Goal: Information Seeking & Learning: Learn about a topic

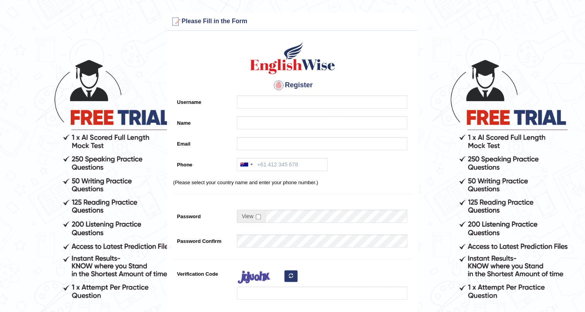
click at [223, 102] on label "Username" at bounding box center [203, 100] width 60 height 10
click at [237, 102] on input "Username" at bounding box center [322, 101] width 170 height 13
type input "vathanavan"
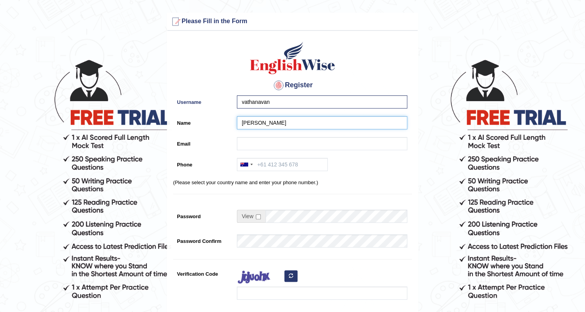
type input "Vathana Van"
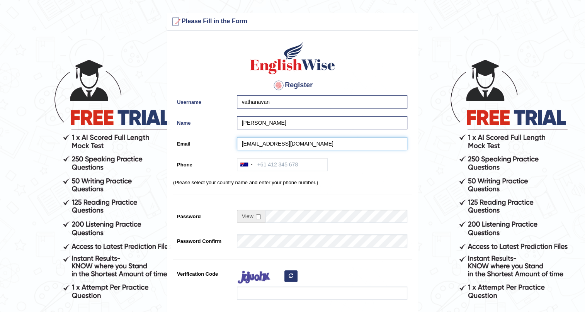
type input "vvathanavann@gmail.com"
click at [329, 164] on div "Australia +61 India (भारत) +91 New Zealand +64 United States +1 Canada +1 Unite…" at bounding box center [320, 166] width 174 height 17
click at [306, 168] on input "Phone" at bounding box center [282, 164] width 91 height 13
click at [285, 169] on input "+61402142688" at bounding box center [282, 164] width 91 height 13
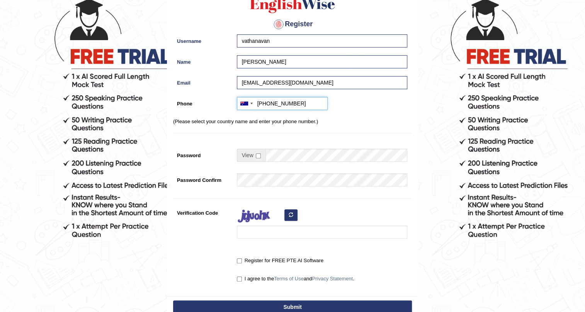
scroll to position [70, 0]
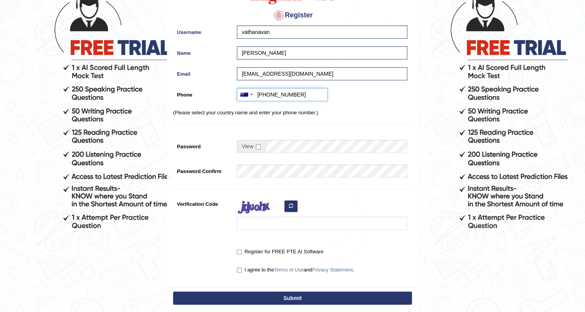
type input "+61402143688"
click at [327, 205] on div at bounding box center [320, 215] width 174 height 36
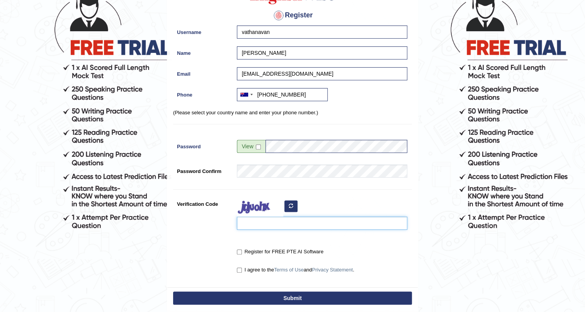
click at [286, 228] on input "Verification Code" at bounding box center [322, 223] width 170 height 13
type input "kawiqa"
click at [239, 248] on label "Register for FREE PTE AI Software" at bounding box center [280, 252] width 87 height 8
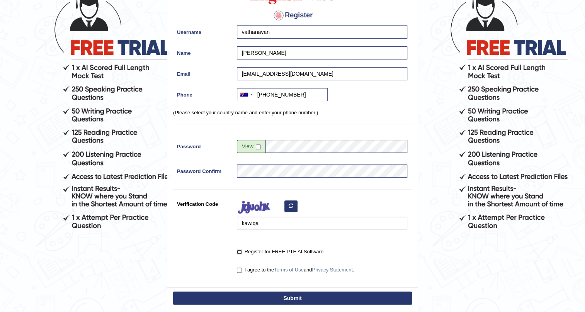
click at [239, 250] on input "Register for FREE PTE AI Software" at bounding box center [239, 252] width 5 height 5
checkbox input "true"
click at [286, 268] on link "Terms of Use" at bounding box center [289, 270] width 30 height 6
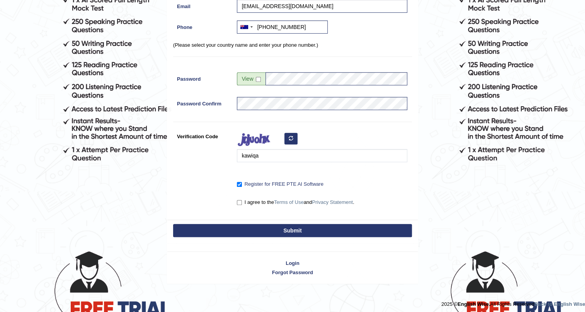
scroll to position [140, 0]
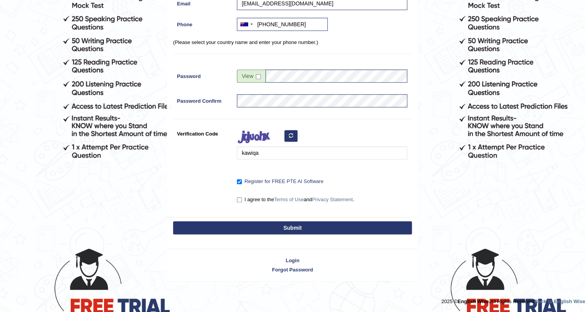
click at [244, 199] on label "I agree to the Terms of Use and Privacy Statement ." at bounding box center [295, 200] width 117 height 8
click at [242, 199] on input "I agree to the Terms of Use and Privacy Statement ." at bounding box center [239, 199] width 5 height 5
checkbox input "true"
click at [216, 230] on button "Submit" at bounding box center [292, 227] width 239 height 13
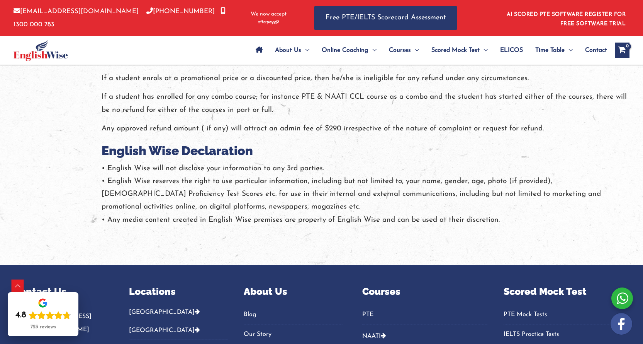
scroll to position [1534, 0]
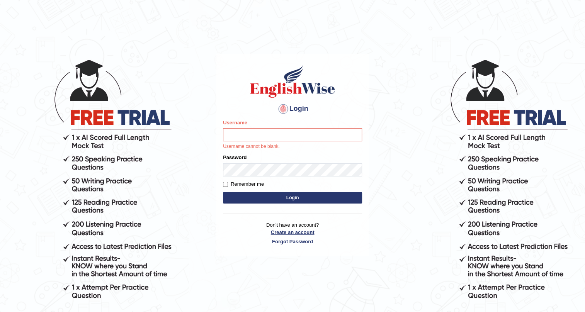
click at [287, 230] on link "Create an account" at bounding box center [292, 232] width 139 height 7
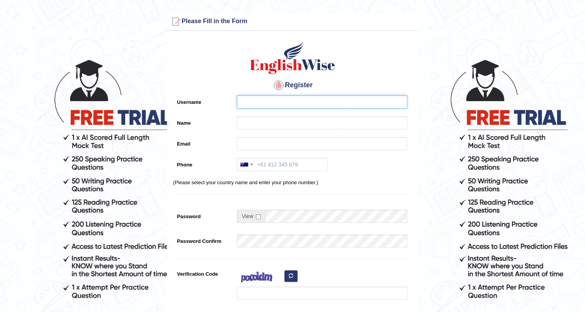
click at [255, 101] on input "Username" at bounding box center [322, 101] width 170 height 13
type input "vathanavan"
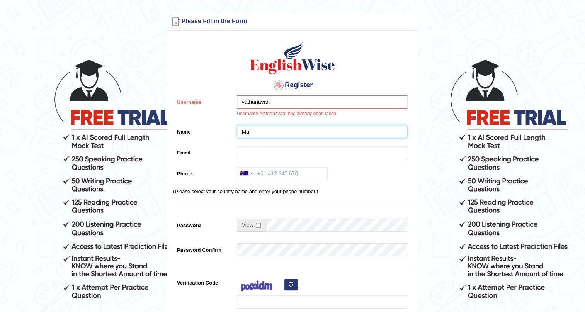
type input "M"
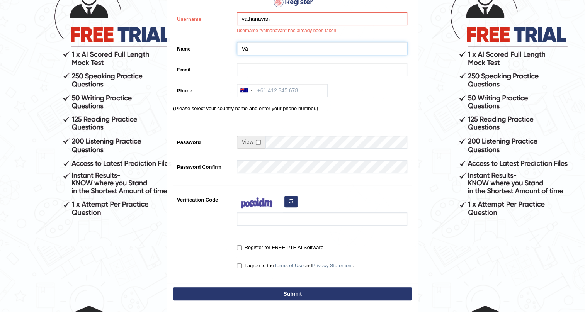
scroll to position [149, 0]
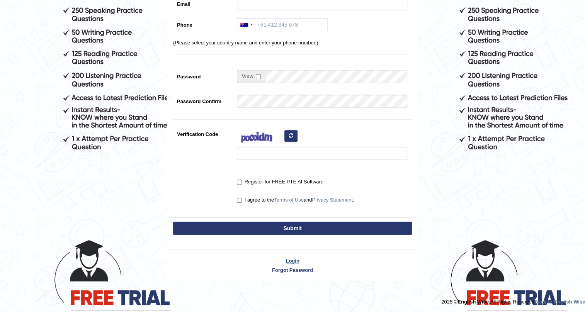
type input "Va"
click at [289, 261] on link "Login" at bounding box center [292, 260] width 250 height 7
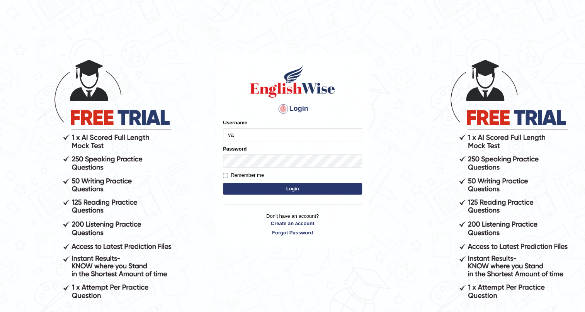
type input "v"
type input "vathanavan"
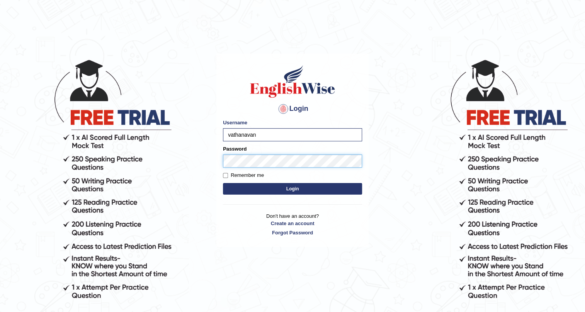
click at [223, 183] on button "Login" at bounding box center [292, 189] width 139 height 12
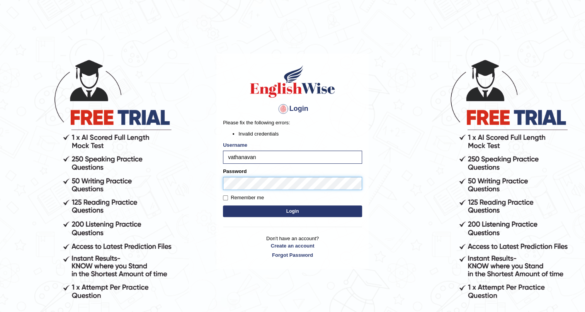
click at [128, 179] on body "Login Please fix the following errors: Invalid credentials Username vathanavan …" at bounding box center [292, 185] width 585 height 312
click at [223, 206] on button "Login" at bounding box center [292, 212] width 139 height 12
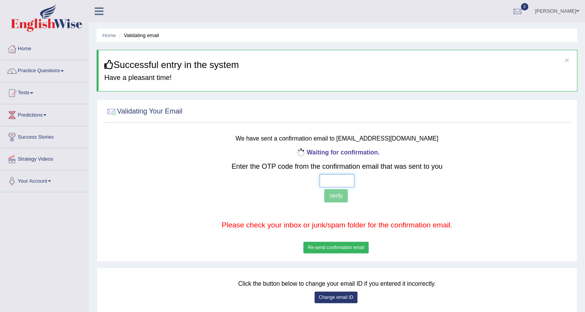
click at [332, 178] on input "text" at bounding box center [337, 180] width 35 height 13
click at [339, 249] on button "Re-send confirmation email" at bounding box center [335, 248] width 65 height 12
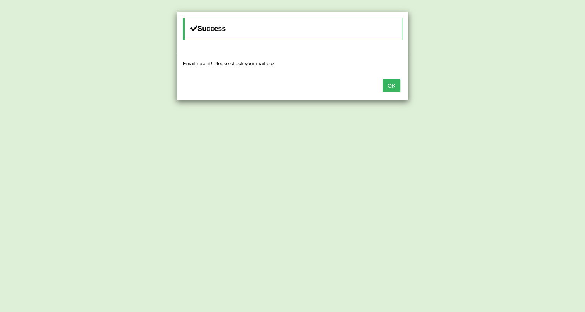
click at [397, 87] on button "OK" at bounding box center [392, 85] width 18 height 13
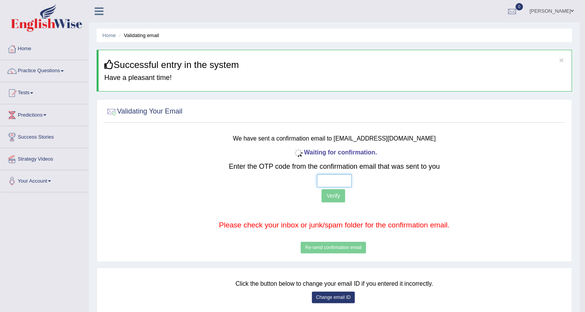
click at [329, 175] on input "text" at bounding box center [334, 180] width 35 height 13
type input "9 3 9 3"
click at [339, 193] on button "Verify" at bounding box center [334, 195] width 24 height 13
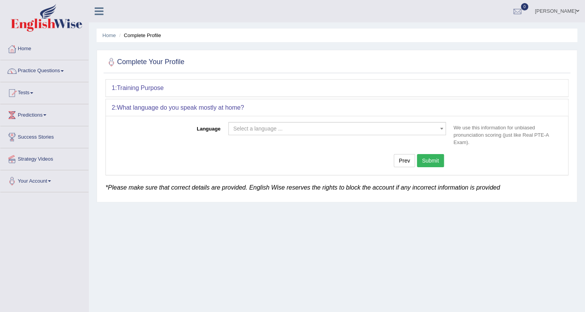
click at [348, 126] on span "Select a language ..." at bounding box center [334, 129] width 203 height 8
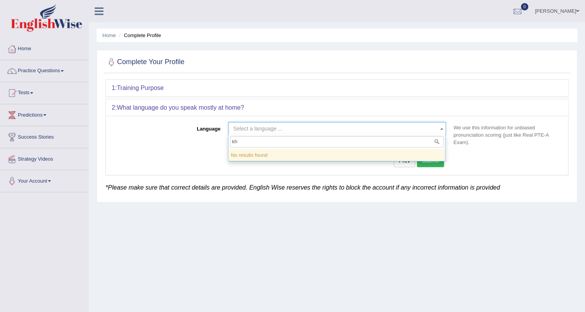
type input "k"
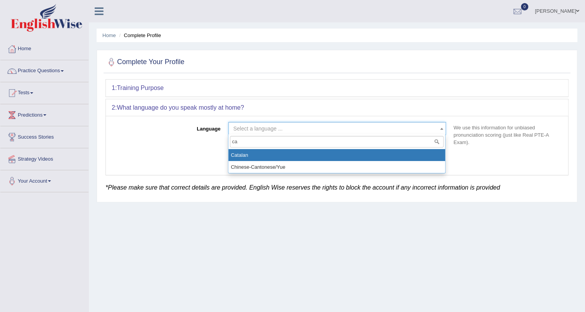
type input "c"
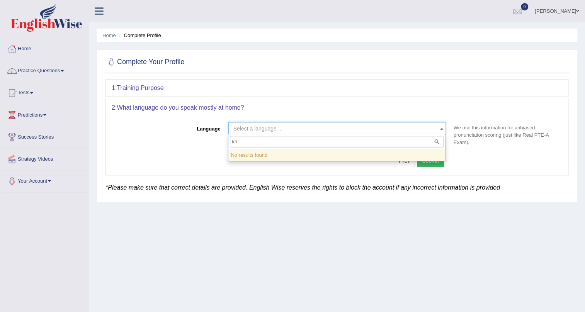
type input "k"
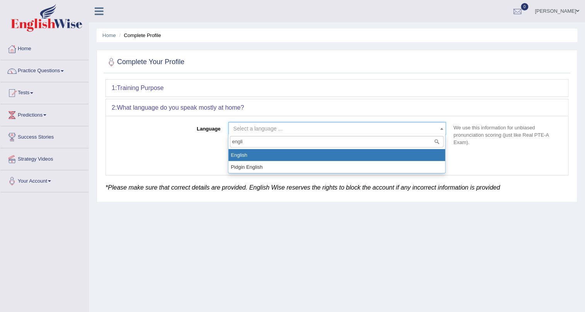
type input "engli"
select select "English"
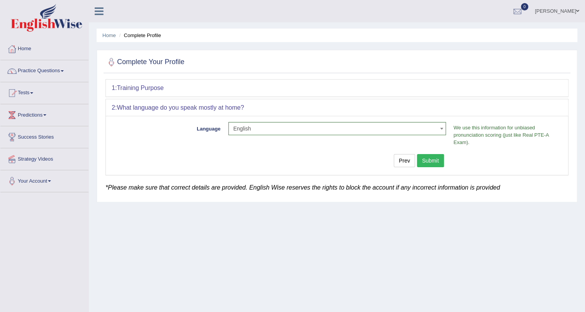
click at [436, 158] on button "Submit" at bounding box center [430, 160] width 27 height 13
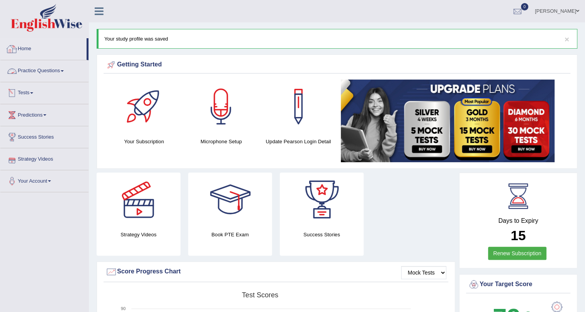
click at [42, 70] on link "Practice Questions" at bounding box center [44, 69] width 88 height 19
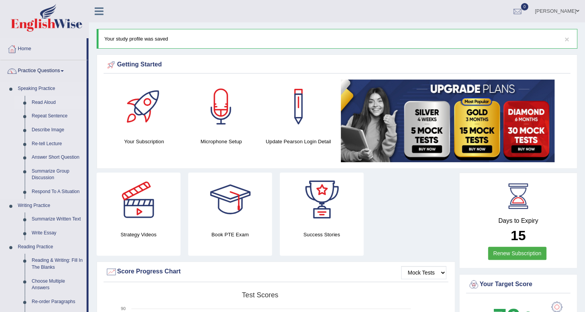
click at [39, 102] on link "Read Aloud" at bounding box center [57, 103] width 58 height 14
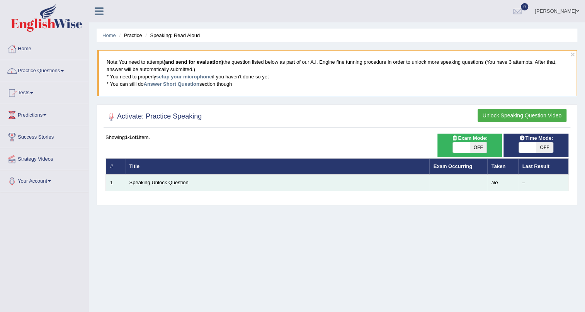
click at [163, 186] on td "Speaking Unlock Question" at bounding box center [277, 183] width 304 height 16
click at [163, 180] on link "Speaking Unlock Question" at bounding box center [158, 183] width 59 height 6
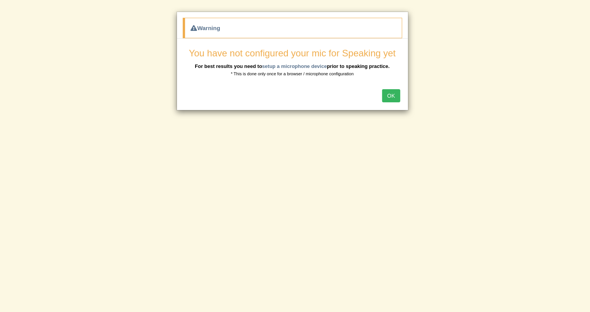
click at [390, 92] on button "OK" at bounding box center [391, 95] width 18 height 13
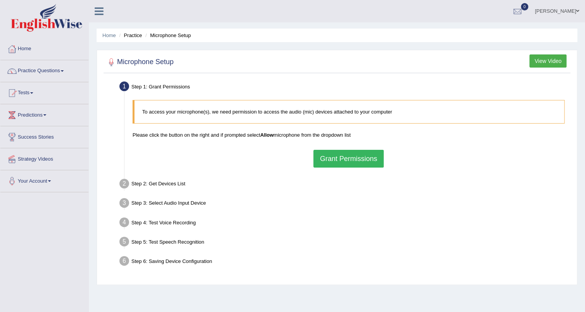
click at [341, 161] on button "Grant Permissions" at bounding box center [348, 159] width 70 height 18
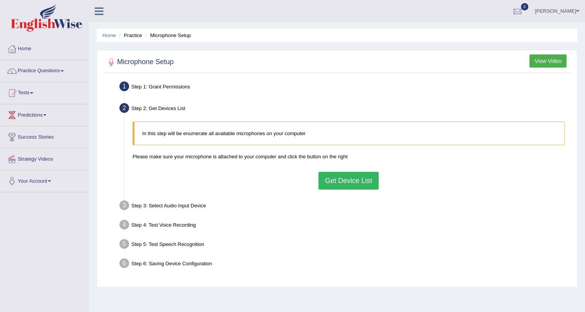
click at [357, 182] on button "Get Device List" at bounding box center [348, 181] width 60 height 18
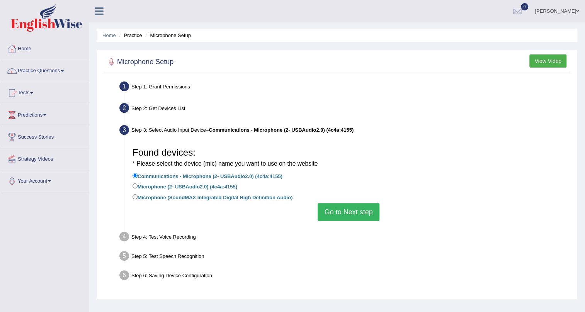
click at [347, 215] on button "Go to Next step" at bounding box center [348, 212] width 61 height 18
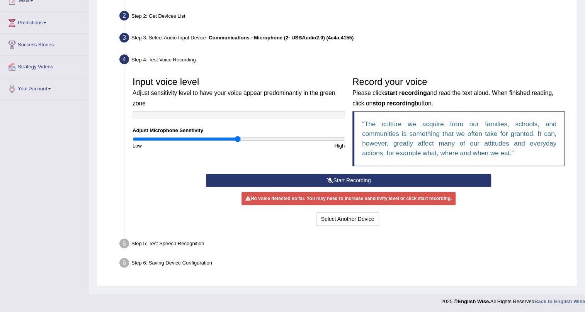
scroll to position [93, 0]
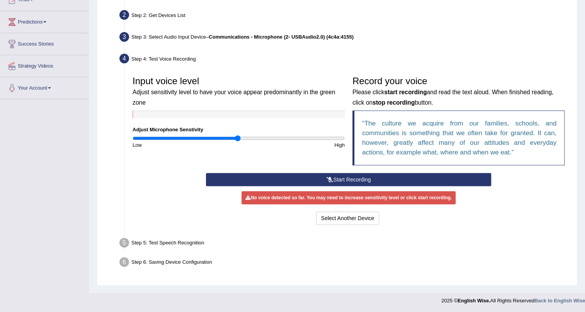
click at [333, 179] on button "Start Recording" at bounding box center [349, 179] width 286 height 13
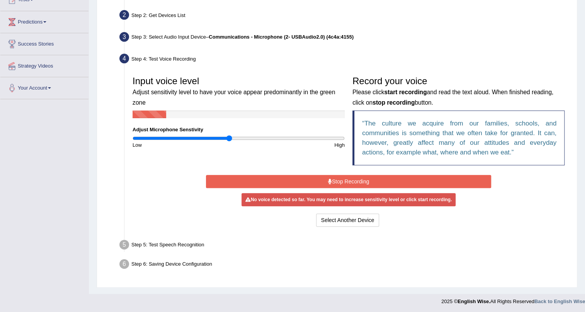
type input "0.92"
click at [228, 137] on input "range" at bounding box center [239, 138] width 212 height 6
click at [249, 180] on button "Stop Recording" at bounding box center [349, 181] width 286 height 13
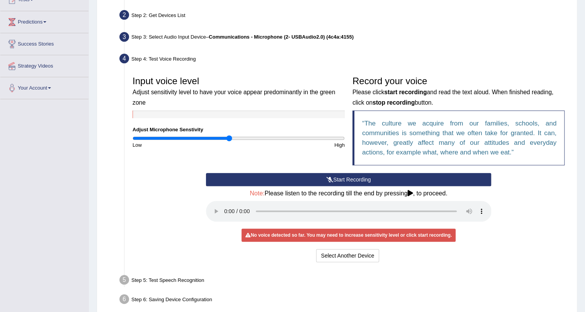
click at [249, 180] on button "Start Recording" at bounding box center [349, 179] width 286 height 13
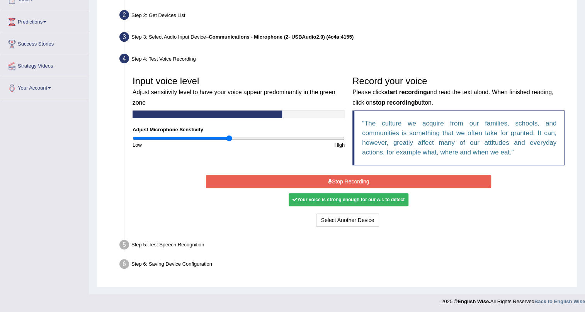
click at [250, 180] on button "Stop Recording" at bounding box center [349, 181] width 286 height 13
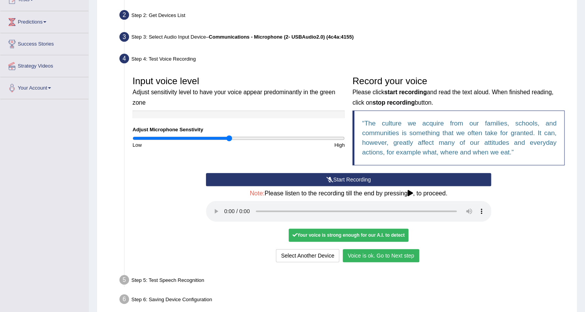
click at [390, 254] on button "Voice is ok. Go to Next step" at bounding box center [381, 255] width 77 height 13
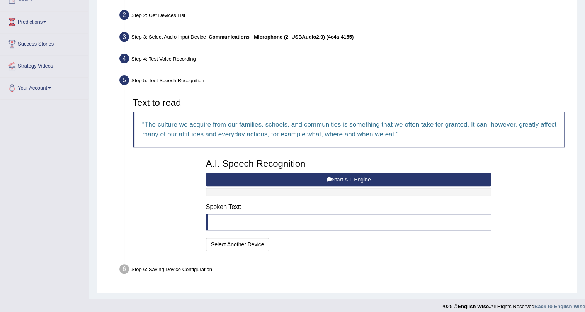
click at [382, 183] on button "Start A.I. Engine" at bounding box center [349, 179] width 286 height 13
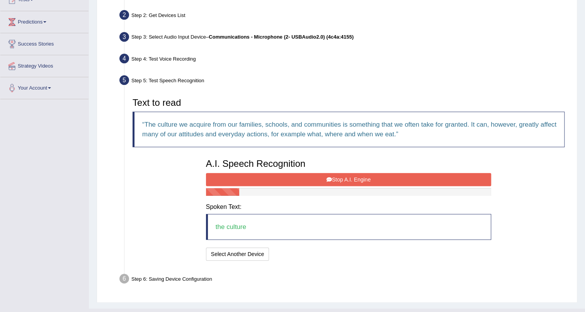
click at [383, 182] on button "Stop A.I. Engine" at bounding box center [349, 179] width 286 height 13
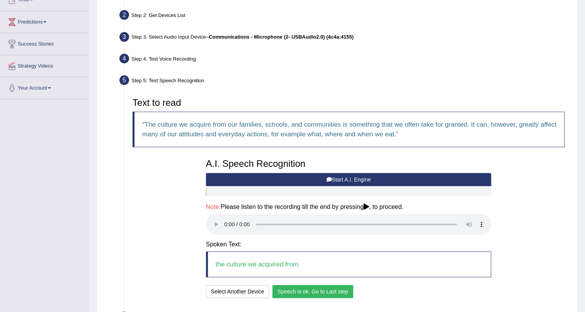
click at [295, 287] on button "Speech is ok. Go to Last step" at bounding box center [312, 291] width 81 height 13
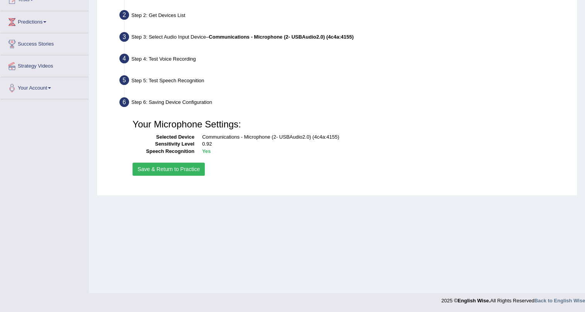
click at [202, 169] on button "Save & Return to Practice" at bounding box center [169, 169] width 72 height 13
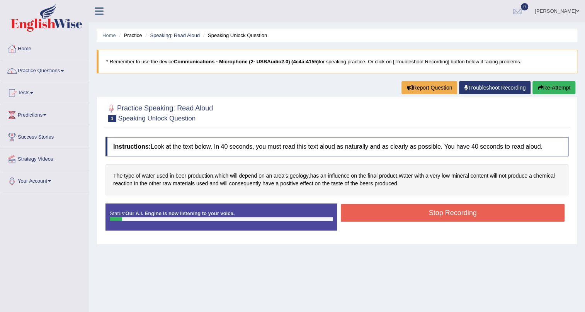
click at [396, 210] on button "Stop Recording" at bounding box center [453, 213] width 224 height 18
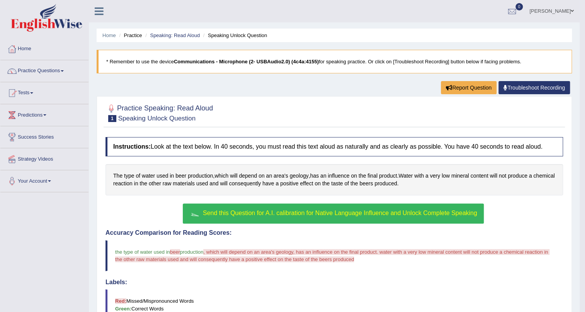
click at [396, 210] on span "Send this Question for A.I. calibration for Native Language Influence and Unloc…" at bounding box center [340, 213] width 274 height 7
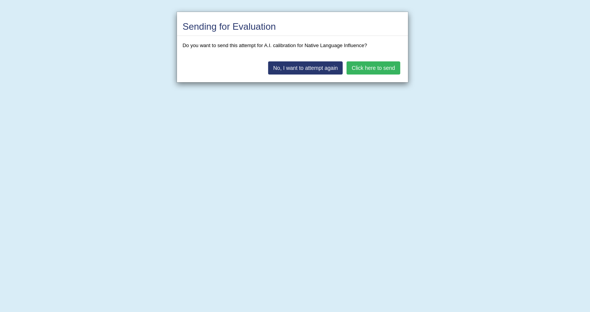
click at [375, 69] on button "Click here to send" at bounding box center [373, 67] width 53 height 13
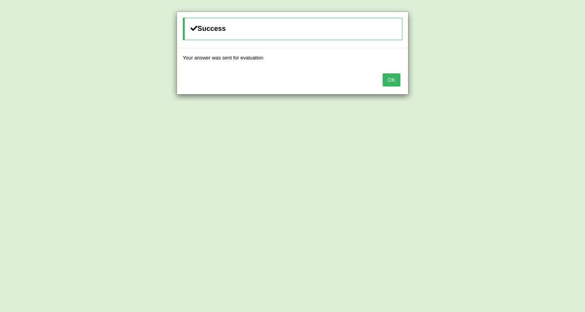
click at [391, 84] on button "OK" at bounding box center [392, 79] width 18 height 13
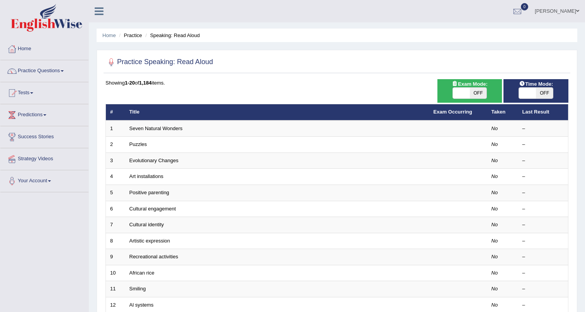
click at [521, 91] on span at bounding box center [527, 93] width 17 height 11
checkbox input "true"
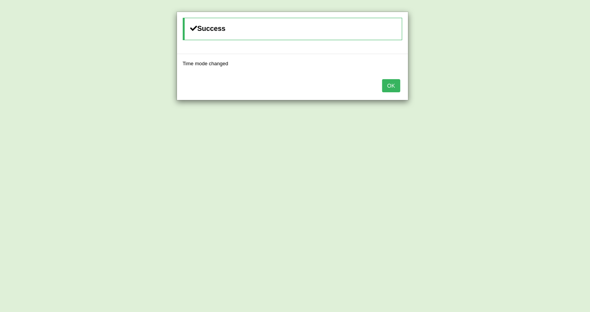
click at [391, 85] on button "OK" at bounding box center [391, 85] width 18 height 13
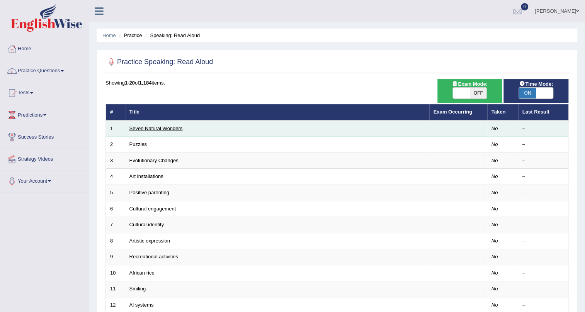
click at [163, 126] on link "Seven Natural Wonders" at bounding box center [155, 129] width 53 height 6
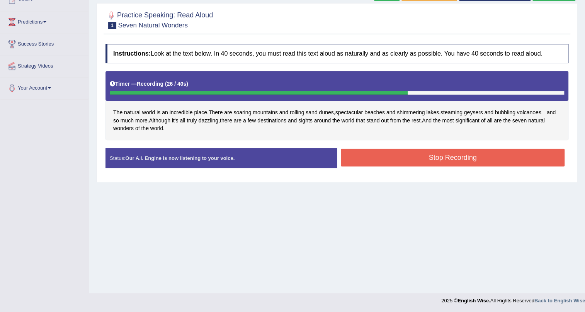
click at [388, 162] on button "Stop Recording" at bounding box center [453, 158] width 224 height 18
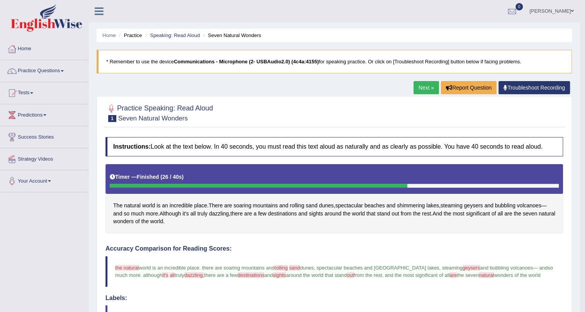
click at [425, 88] on link "Next »" at bounding box center [427, 87] width 26 height 13
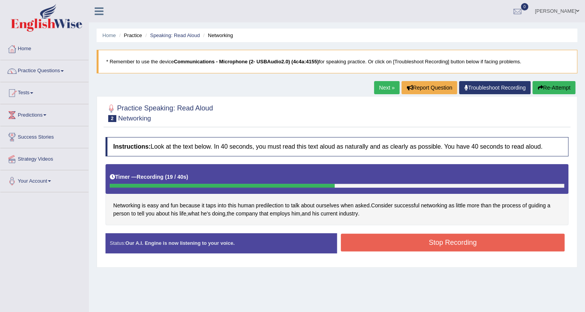
click at [376, 247] on button "Stop Recording" at bounding box center [453, 243] width 224 height 18
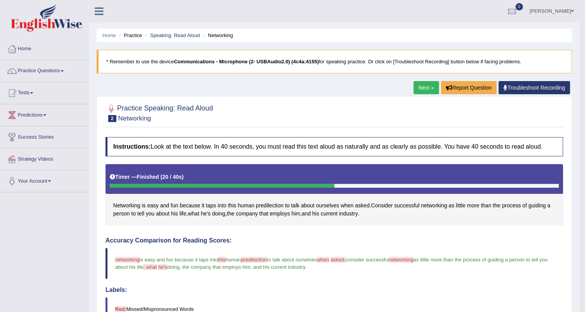
click at [323, 221] on div "Networking is easy and fun because it taps into this human predilection to talk…" at bounding box center [335, 194] width 458 height 61
click at [36, 69] on link "Practice Questions" at bounding box center [44, 69] width 88 height 19
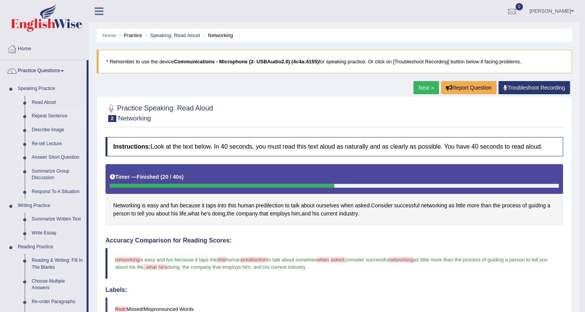
click at [46, 116] on link "Repeat Sentence" at bounding box center [57, 116] width 58 height 14
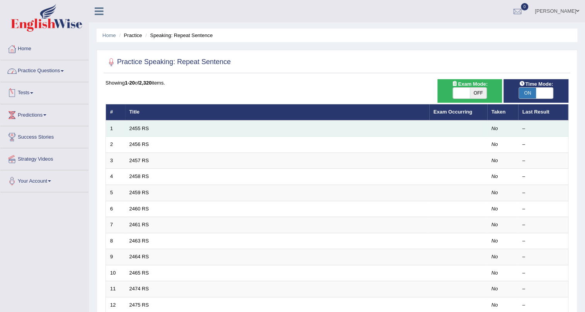
click at [145, 124] on td "2455 RS" at bounding box center [277, 129] width 304 height 16
click at [144, 127] on link "2455 RS" at bounding box center [139, 129] width 20 height 6
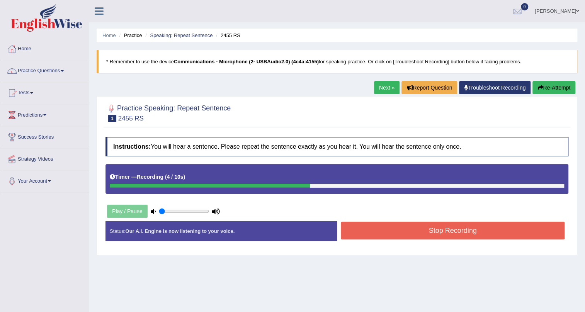
click at [397, 235] on button "Stop Recording" at bounding box center [453, 231] width 224 height 18
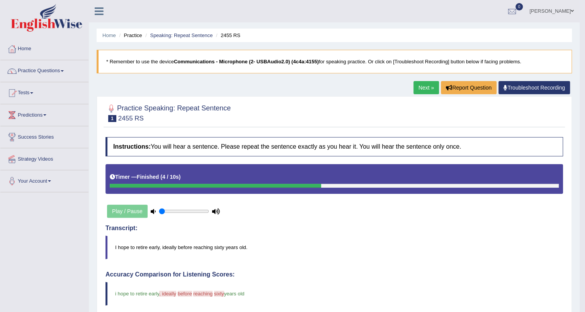
click at [425, 90] on link "Next »" at bounding box center [427, 87] width 26 height 13
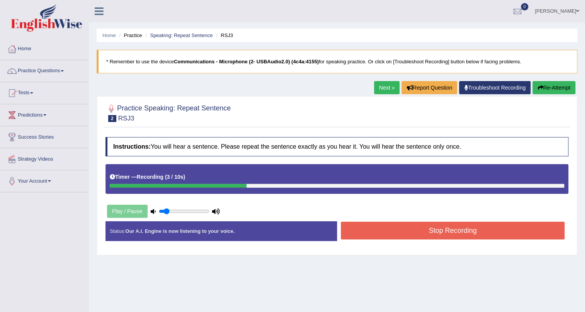
click at [424, 234] on button "Stop Recording" at bounding box center [453, 231] width 224 height 18
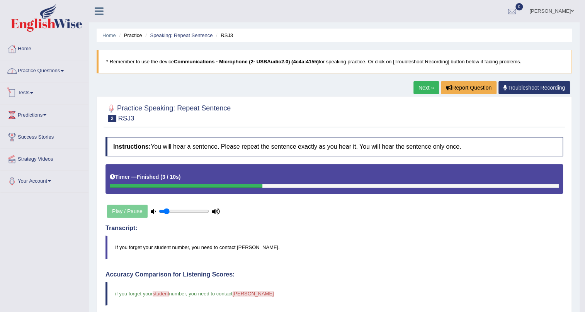
click at [48, 74] on link "Practice Questions" at bounding box center [44, 69] width 88 height 19
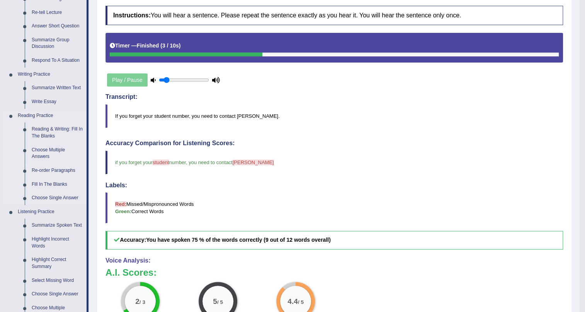
scroll to position [211, 0]
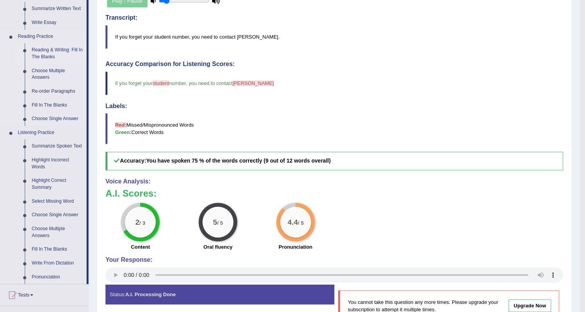
click at [49, 52] on link "Reading & Writing: Fill In The Blanks" at bounding box center [57, 53] width 58 height 20
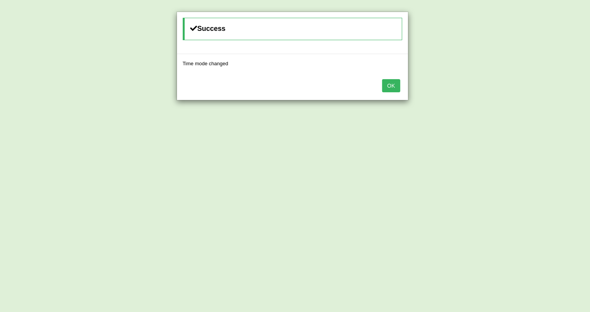
click at [386, 88] on button "OK" at bounding box center [391, 85] width 18 height 13
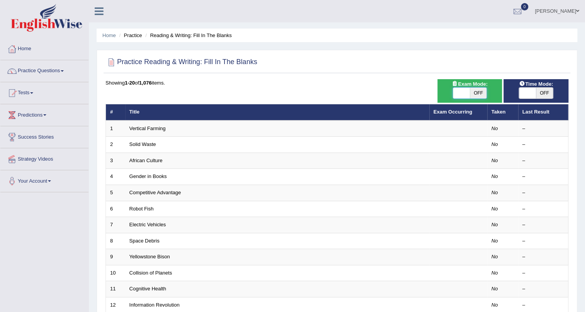
click at [465, 96] on span at bounding box center [461, 93] width 17 height 11
checkbox input "true"
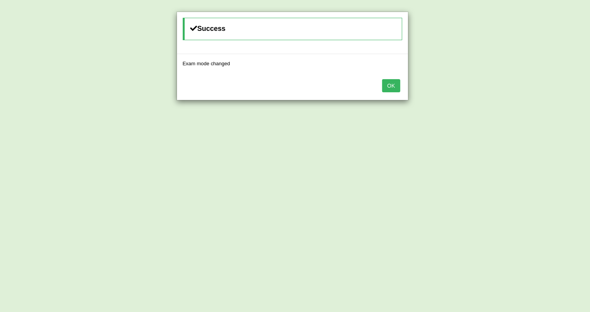
click at [397, 85] on button "OK" at bounding box center [391, 85] width 18 height 13
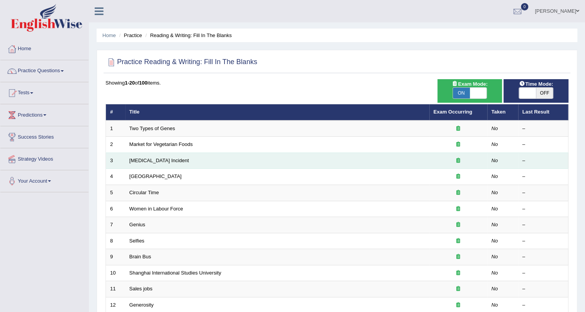
click at [148, 163] on td "[MEDICAL_DATA] Incident" at bounding box center [277, 161] width 304 height 16
click at [150, 162] on link "[MEDICAL_DATA] Incident" at bounding box center [159, 161] width 60 height 6
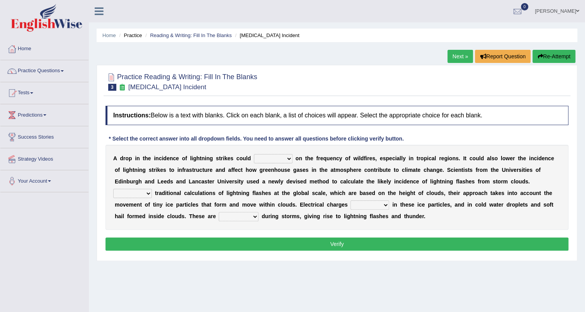
click at [262, 156] on select "dwell focus impact depend" at bounding box center [273, 158] width 39 height 9
select select "impact"
click at [254, 154] on select "dwell focus impact depend" at bounding box center [273, 158] width 39 height 9
click at [146, 195] on select "Unlike Unless Except Besides" at bounding box center [132, 193] width 39 height 9
click at [170, 186] on div "A d r o p i n t h e i n c i d e n c e o f l i g h t n i n g s t r i k e s c o u…" at bounding box center [337, 187] width 463 height 85
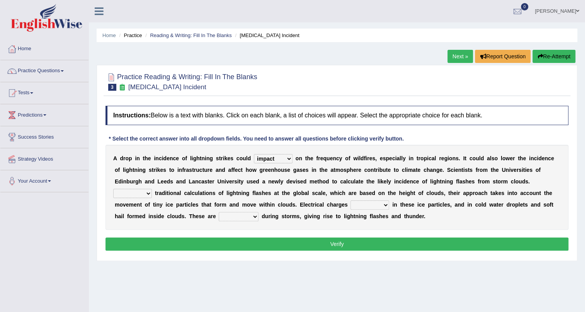
click at [382, 209] on select "run off build up mess up zoom in" at bounding box center [370, 205] width 39 height 9
select select "build up"
click at [351, 201] on select "run off build up mess up zoom in" at bounding box center [370, 205] width 39 height 9
click at [232, 214] on select "collected diverted rounded discharged" at bounding box center [239, 216] width 40 height 9
select select "collected"
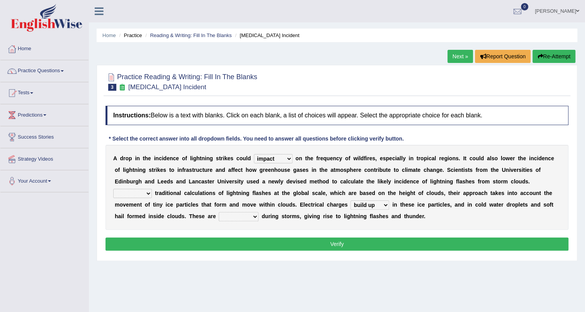
click at [219, 212] on select "collected diverted rounded discharged" at bounding box center [239, 216] width 40 height 9
click at [129, 197] on select "Unlike Unless Except Besides" at bounding box center [132, 193] width 39 height 9
select select "Unlike"
click at [113, 189] on select "Unlike Unless Except Besides" at bounding box center [132, 193] width 39 height 9
click at [262, 247] on button "Verify" at bounding box center [337, 244] width 463 height 13
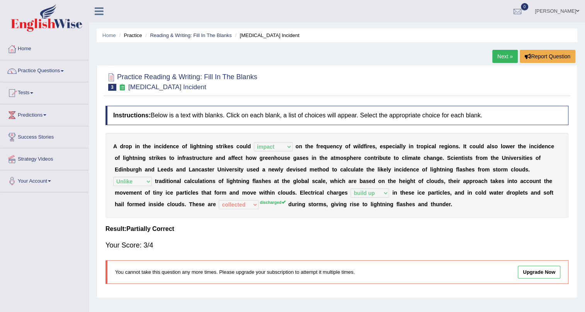
click at [497, 60] on link "Next »" at bounding box center [505, 56] width 26 height 13
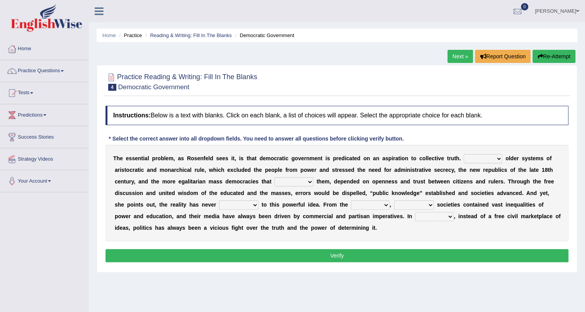
click at [476, 160] on select "Like Unlike Likely Safely" at bounding box center [483, 158] width 39 height 9
select select "Unlike"
click at [464, 154] on select "Like Unlike Likely Safely" at bounding box center [483, 158] width 39 height 9
click at [286, 181] on select "readed grated succeeded printed" at bounding box center [293, 181] width 39 height 9
click at [198, 186] on div "T h e e s s e n t i a l p r o b l e m , a s R o s e n f e l d s e e s i t , i s…" at bounding box center [337, 193] width 463 height 97
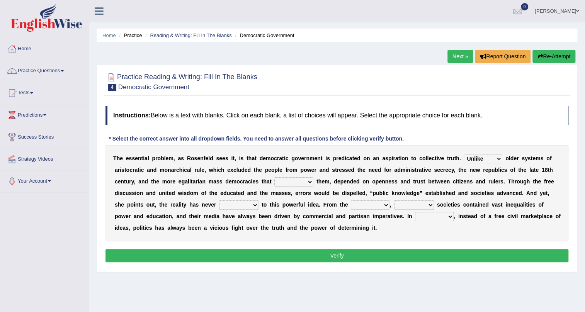
click at [251, 204] on select "saved up stood up brought up lived up" at bounding box center [238, 205] width 39 height 9
select select "brought up"
click at [219, 201] on select "saved up stood up brought up lived up" at bounding box center [238, 205] width 39 height 9
click at [359, 203] on select "outset ranged stood caught" at bounding box center [370, 205] width 39 height 9
click at [371, 208] on select "outset ranged stood caught" at bounding box center [370, 205] width 39 height 9
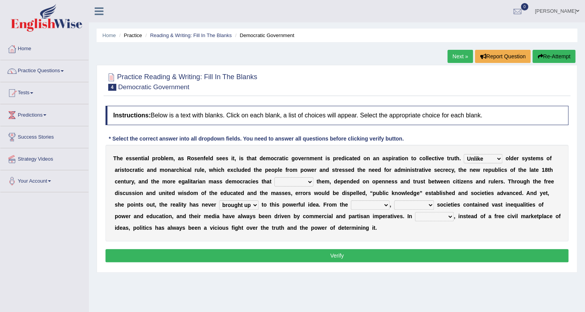
click at [371, 208] on select "outset ranged stood caught" at bounding box center [370, 205] width 39 height 9
select select "outset"
click at [351, 201] on select "outset ranged stood caught" at bounding box center [370, 205] width 39 height 9
click at [407, 207] on select "freedom democratic media stilled" at bounding box center [414, 205] width 40 height 9
click at [361, 236] on div "T h e e s s e n t i a l p r o b l e m , a s R o s e n f e l d s e e s i t , i s…" at bounding box center [337, 193] width 463 height 97
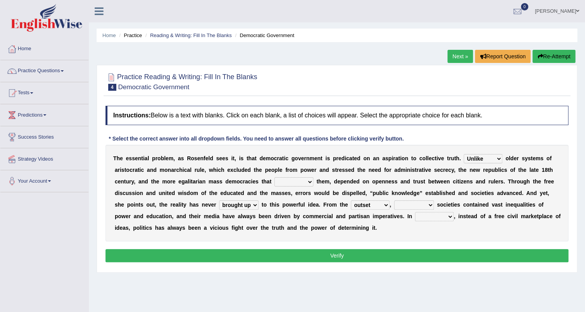
click at [423, 216] on select "power practice ideas fought" at bounding box center [434, 216] width 39 height 9
select select "practice"
click at [415, 212] on select "power practice ideas fought" at bounding box center [434, 216] width 39 height 9
click at [413, 202] on select "freedom democratic media stilled" at bounding box center [414, 205] width 40 height 9
select select "freedom"
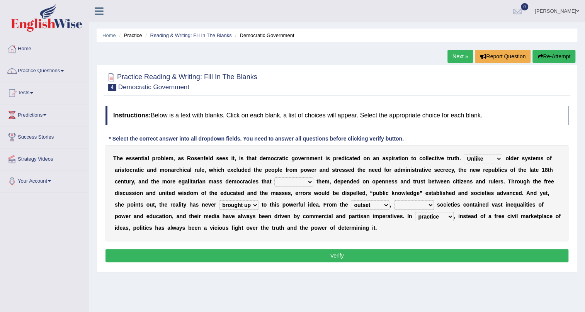
click at [394, 201] on select "freedom democratic media stilled" at bounding box center [414, 205] width 40 height 9
click at [276, 181] on select "readed grated succeeded printed" at bounding box center [293, 181] width 39 height 9
select select "grated"
click at [274, 177] on select "readed grated succeeded printed" at bounding box center [293, 181] width 39 height 9
click at [298, 179] on select "readed grated succeeded printed" at bounding box center [293, 181] width 39 height 9
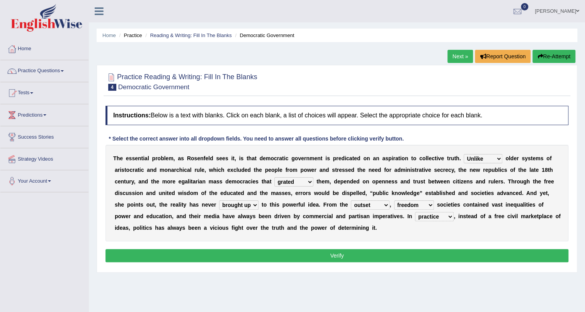
click at [333, 243] on div "Instructions: Below is a text with blanks. Click on each blank, a list of choic…" at bounding box center [337, 185] width 467 height 167
click at [334, 257] on button "Verify" at bounding box center [337, 255] width 463 height 13
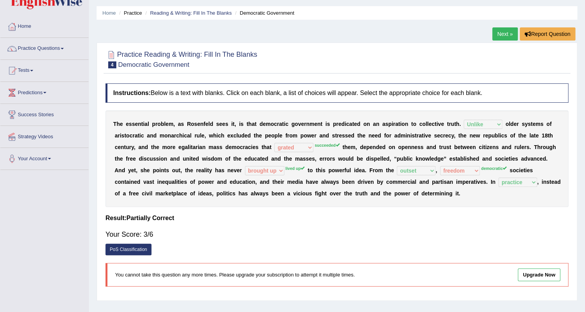
scroll to position [35, 0]
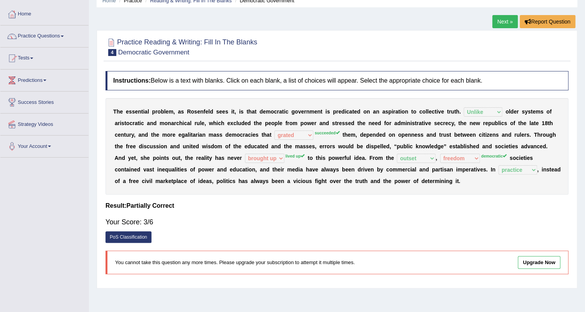
drag, startPoint x: 478, startPoint y: 266, endPoint x: 470, endPoint y: 326, distance: 60.9
drag, startPoint x: 470, startPoint y: 326, endPoint x: 210, endPoint y: 197, distance: 290.4
click at [210, 197] on div "Instructions: Below is a text with blanks. Click on each blank, a list of choic…" at bounding box center [337, 175] width 467 height 217
click at [58, 41] on link "Practice Questions" at bounding box center [44, 35] width 88 height 19
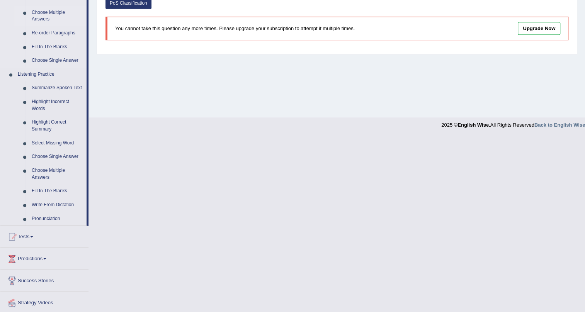
scroll to position [293, 0]
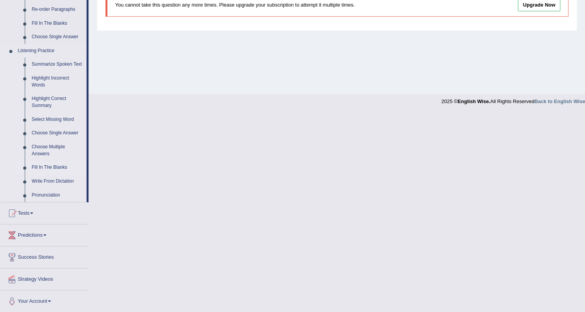
click at [60, 165] on link "Fill In The Blanks" at bounding box center [57, 168] width 58 height 14
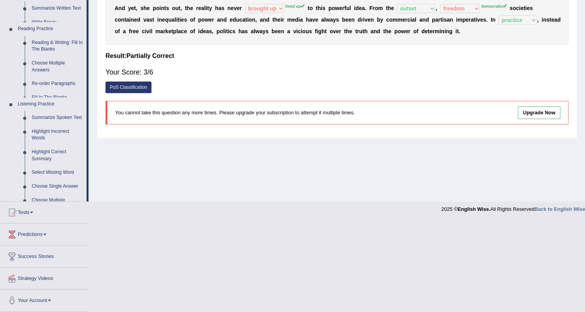
scroll to position [133, 0]
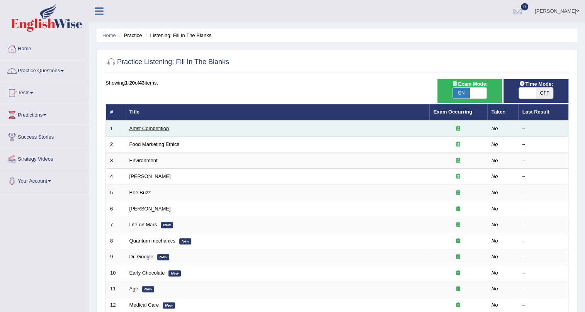
click at [158, 130] on link "Artist Competition" at bounding box center [149, 129] width 40 height 6
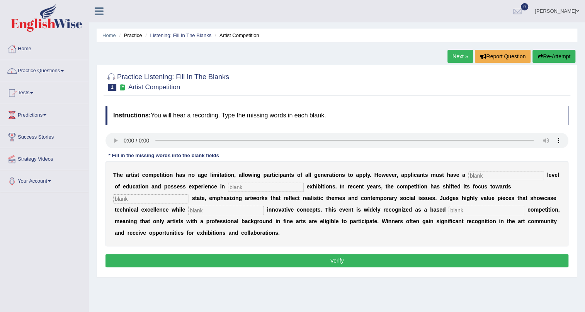
click at [502, 172] on input "text" at bounding box center [506, 175] width 76 height 9
type input "gradutate"
click at [245, 185] on input "text" at bounding box center [266, 187] width 76 height 9
type input "scapulte"
click at [141, 197] on input "text" at bounding box center [151, 198] width 76 height 9
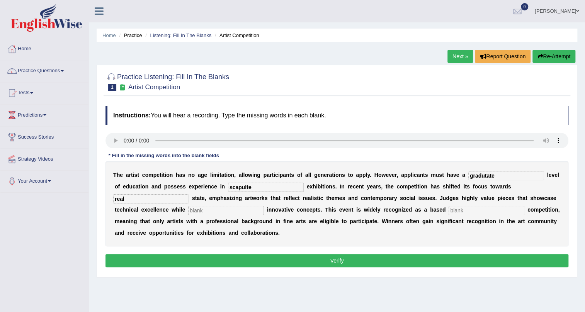
type input "real"
click at [197, 209] on input "text" at bounding box center [226, 210] width 76 height 9
type input "encourapta"
click at [495, 208] on input "text" at bounding box center [487, 210] width 76 height 9
type input "profession"
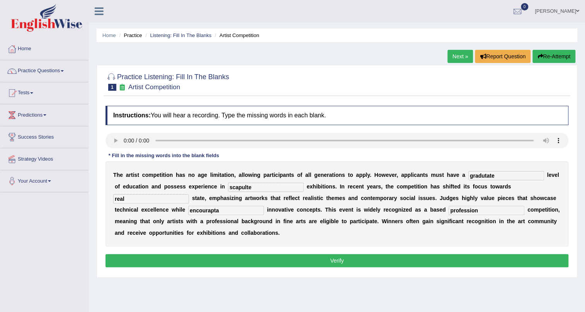
drag, startPoint x: 230, startPoint y: 213, endPoint x: 112, endPoint y: 195, distance: 119.3
click at [112, 195] on div "T h e a r t i s t c o m p e t i t i o n h a s n o a g e l i m i t a t i o n , a…" at bounding box center [337, 204] width 463 height 85
type input "incorporate"
drag, startPoint x: 499, startPoint y: 177, endPoint x: 417, endPoint y: 174, distance: 82.4
click at [417, 174] on div "T h e a r t i s t c o m p e t i t i o n h a s n o a g e l i m i t a t i o n , a…" at bounding box center [337, 204] width 463 height 85
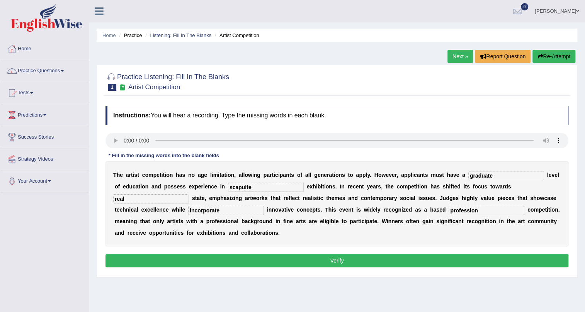
type input "graduate"
drag, startPoint x: 263, startPoint y: 184, endPoint x: 203, endPoint y: 182, distance: 60.3
click at [203, 182] on div "T h e a r t i s t c o m p e t i t i o n h a s n o a g e l i m i t a t i o n , a…" at bounding box center [337, 204] width 463 height 85
type input "scapture"
click at [468, 255] on button "Verify" at bounding box center [337, 260] width 463 height 13
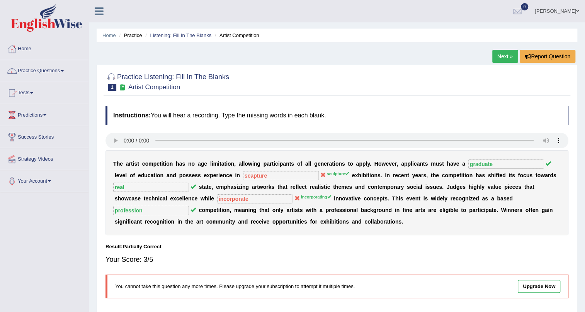
drag, startPoint x: 214, startPoint y: 199, endPoint x: 201, endPoint y: 196, distance: 13.8
click at [201, 196] on div "T h e a r t i s t c o m p e t i t i o n h a s n o a g e l i m i t a t i o n , a…" at bounding box center [337, 192] width 463 height 85
click at [57, 75] on link "Practice Questions" at bounding box center [44, 69] width 88 height 19
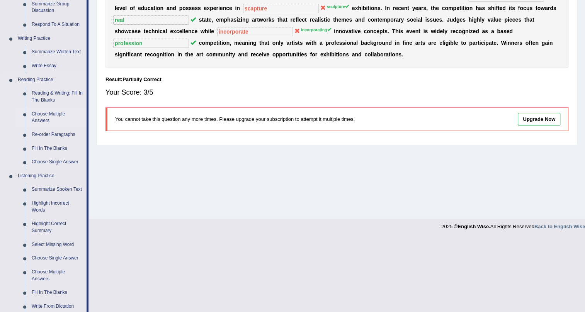
scroll to position [293, 0]
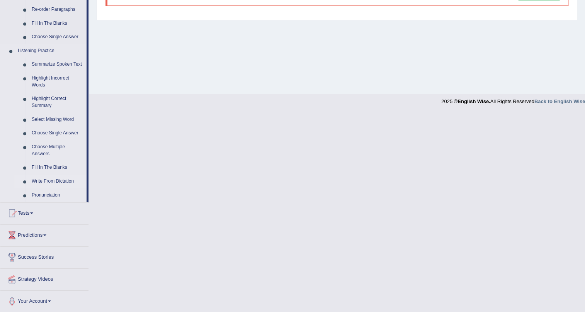
click at [56, 181] on link "Write From Dictation" at bounding box center [57, 182] width 58 height 14
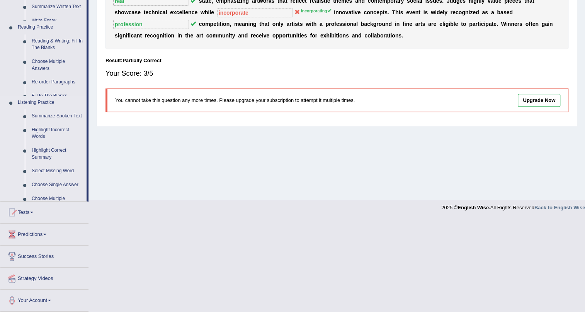
scroll to position [122, 0]
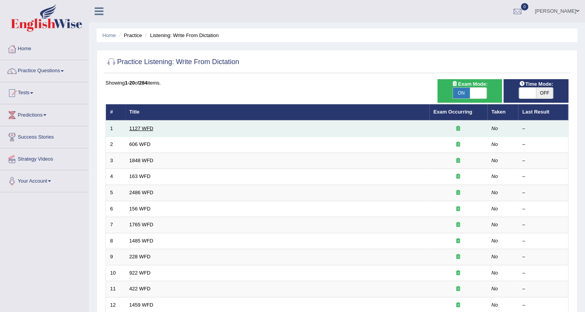
click at [143, 126] on link "1127 WFD" at bounding box center [141, 129] width 24 height 6
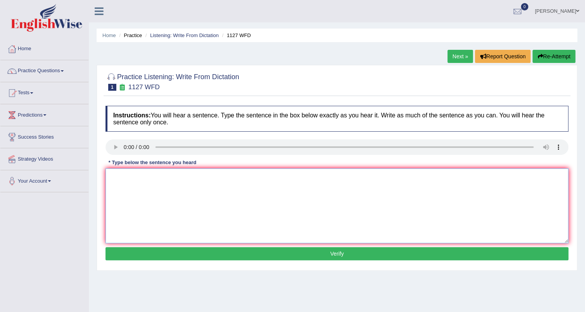
click at [149, 219] on textarea at bounding box center [337, 206] width 463 height 75
type textarea "A university degree is a requirement to many professions."
click at [315, 245] on div "Instructions: You will hear a sentence. Type the sentence in the box below exac…" at bounding box center [337, 184] width 467 height 165
click at [315, 252] on button "Verify" at bounding box center [337, 253] width 463 height 13
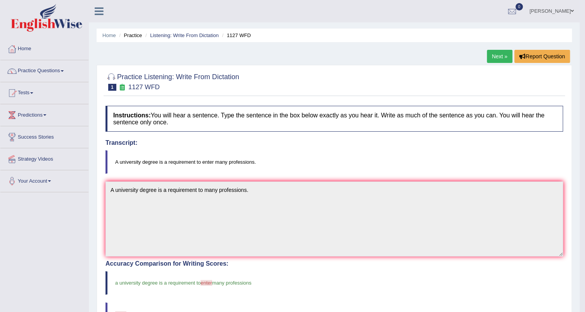
click at [487, 56] on link "Next »" at bounding box center [500, 56] width 26 height 13
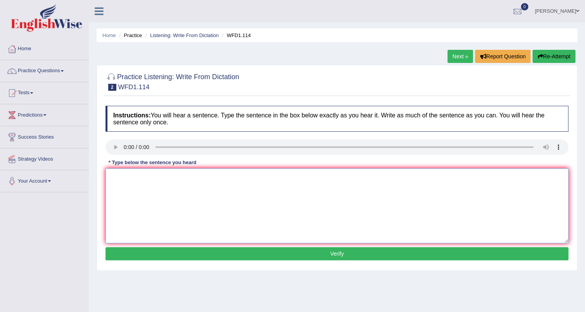
click at [150, 184] on textarea at bounding box center [337, 206] width 463 height 75
click at [461, 56] on link "Next »" at bounding box center [461, 56] width 26 height 13
click at [148, 203] on textarea at bounding box center [337, 206] width 463 height 75
type textarea "c"
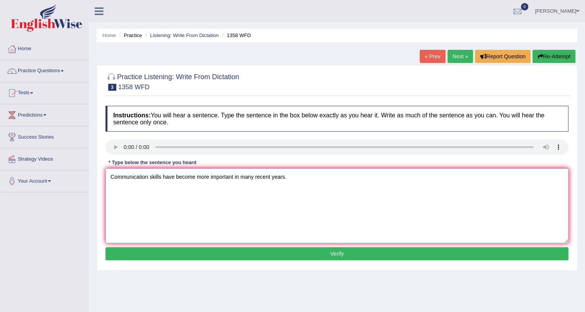
type textarea "Communication skills have become more important in many recent years."
click at [267, 255] on button "Verify" at bounding box center [337, 253] width 463 height 13
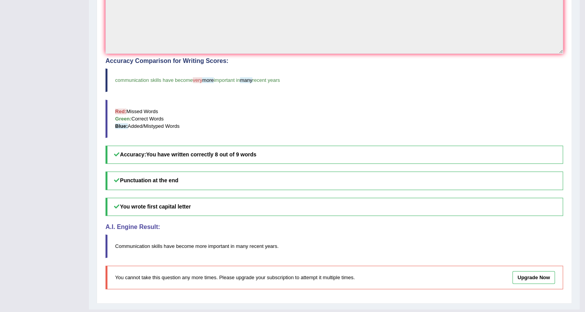
scroll to position [219, 0]
